Goal: Navigation & Orientation: Find specific page/section

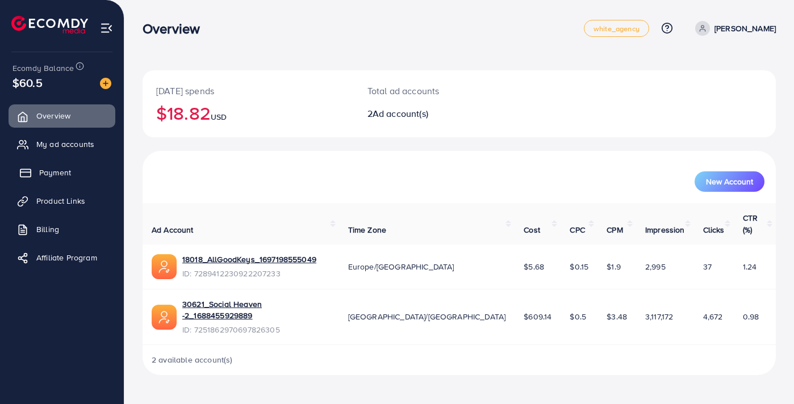
click at [61, 183] on link "Payment" at bounding box center [62, 172] width 107 height 23
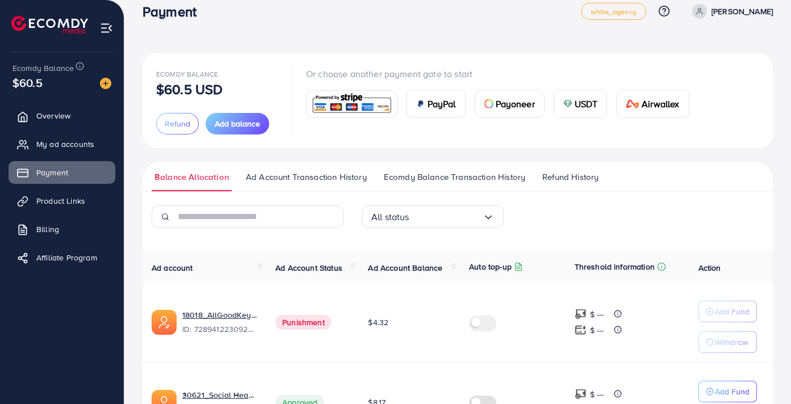
scroll to position [103, 0]
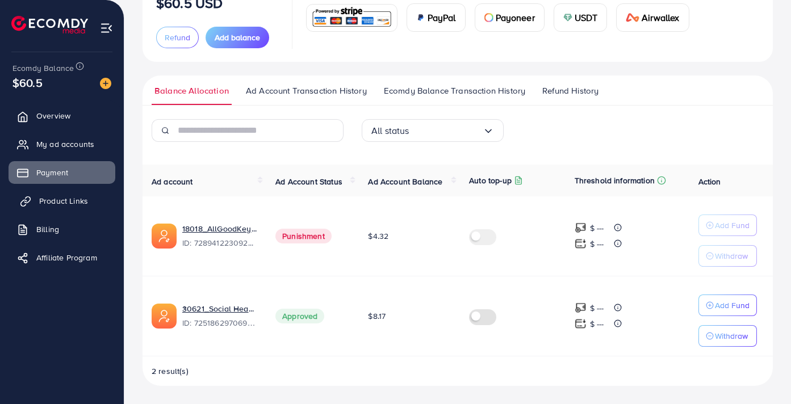
click at [65, 199] on span "Product Links" at bounding box center [63, 200] width 49 height 11
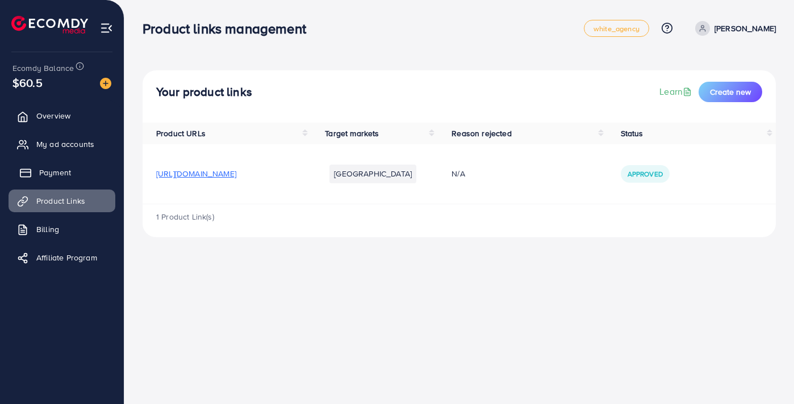
click at [78, 174] on link "Payment" at bounding box center [62, 172] width 107 height 23
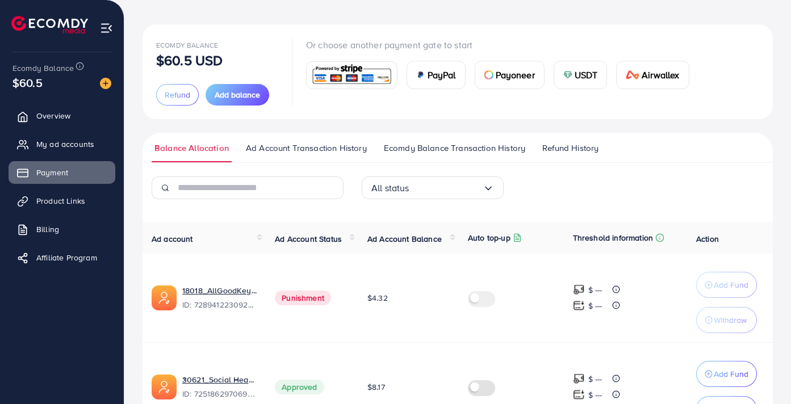
scroll to position [72, 0]
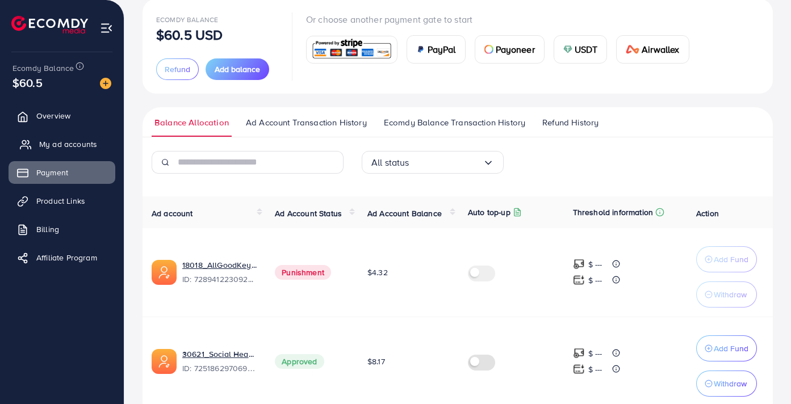
click at [53, 144] on span "My ad accounts" at bounding box center [68, 144] width 58 height 11
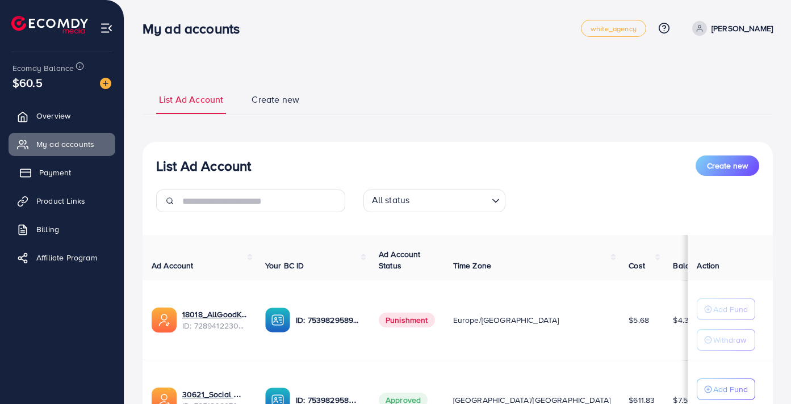
click at [58, 168] on span "Payment" at bounding box center [55, 172] width 32 height 11
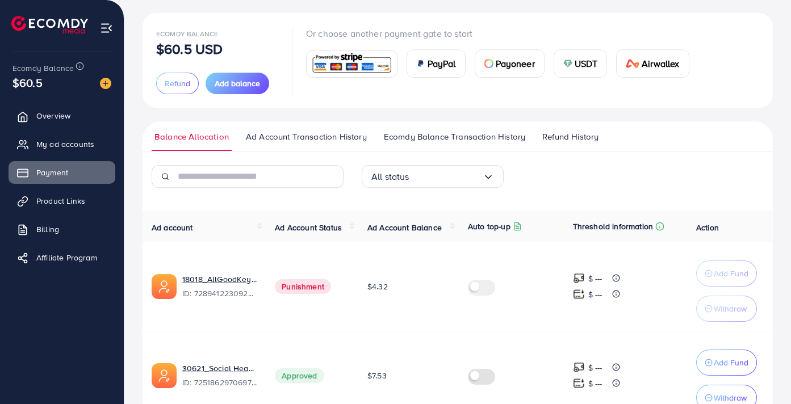
scroll to position [59, 0]
